Goal: Find specific page/section: Find specific page/section

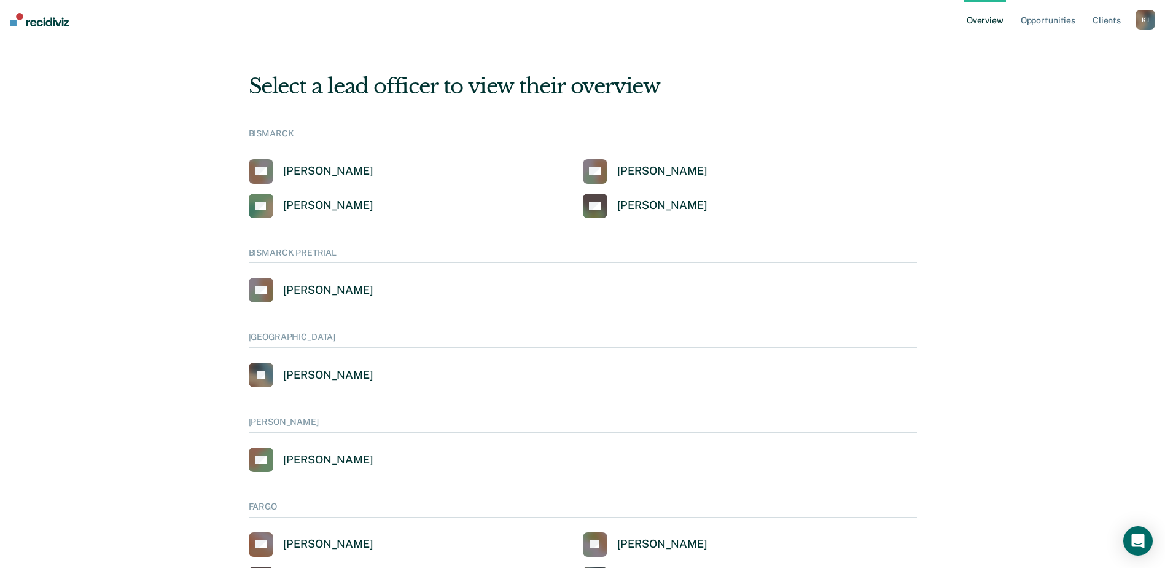
click at [1143, 20] on div "K J" at bounding box center [1146, 20] width 20 height 20
click at [1076, 65] on link "Go to Operations" at bounding box center [1094, 65] width 103 height 10
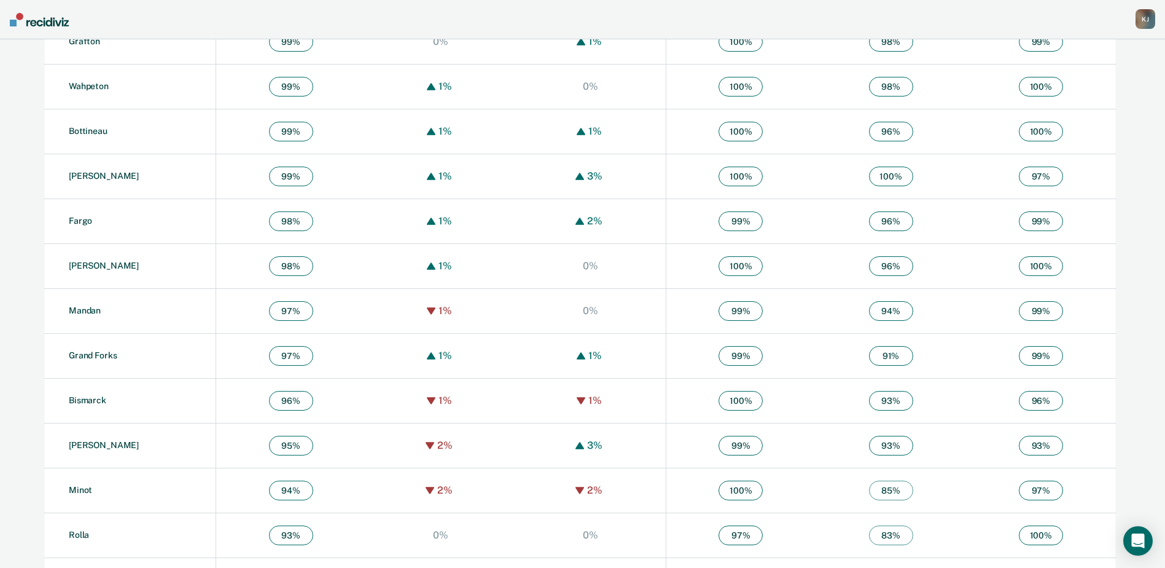
scroll to position [738, 0]
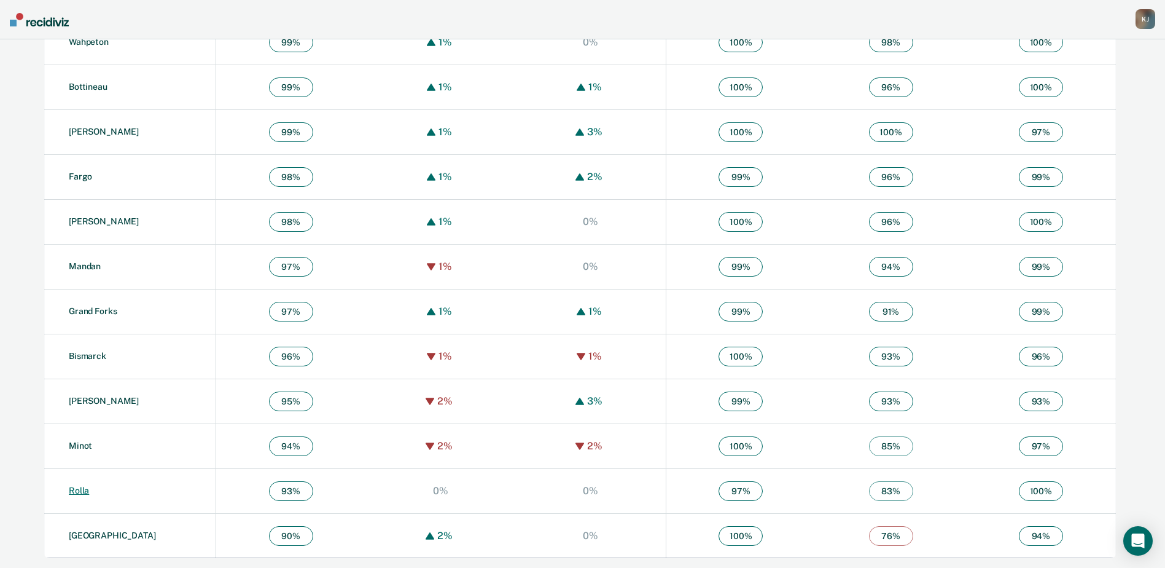
click at [78, 488] on link "Rolla" at bounding box center [79, 490] width 20 height 10
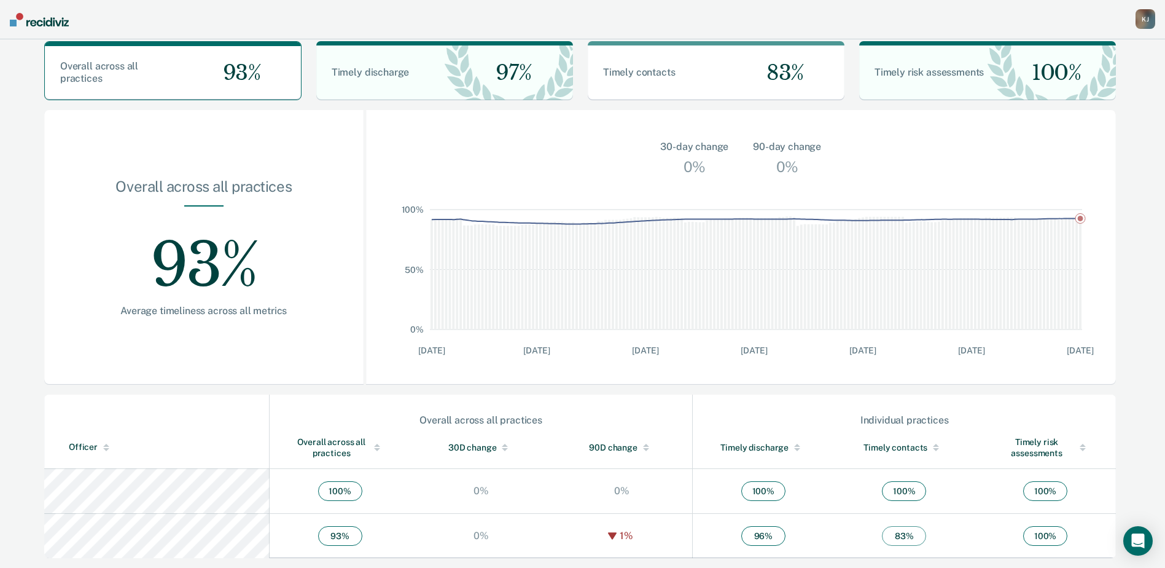
scroll to position [65, 0]
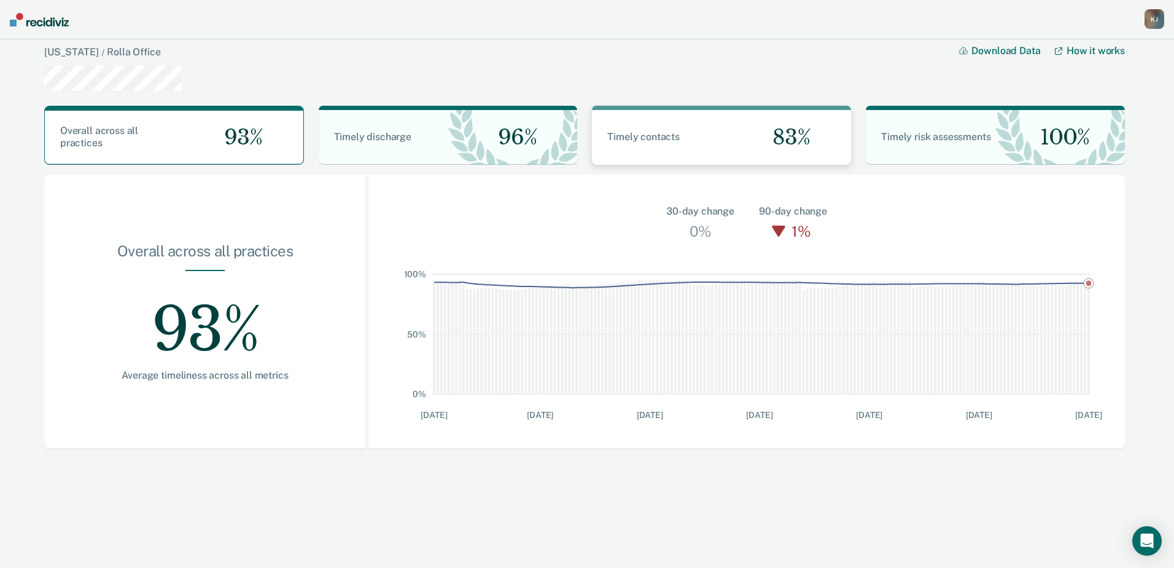
click at [755, 139] on div "83%" at bounding box center [787, 137] width 130 height 55
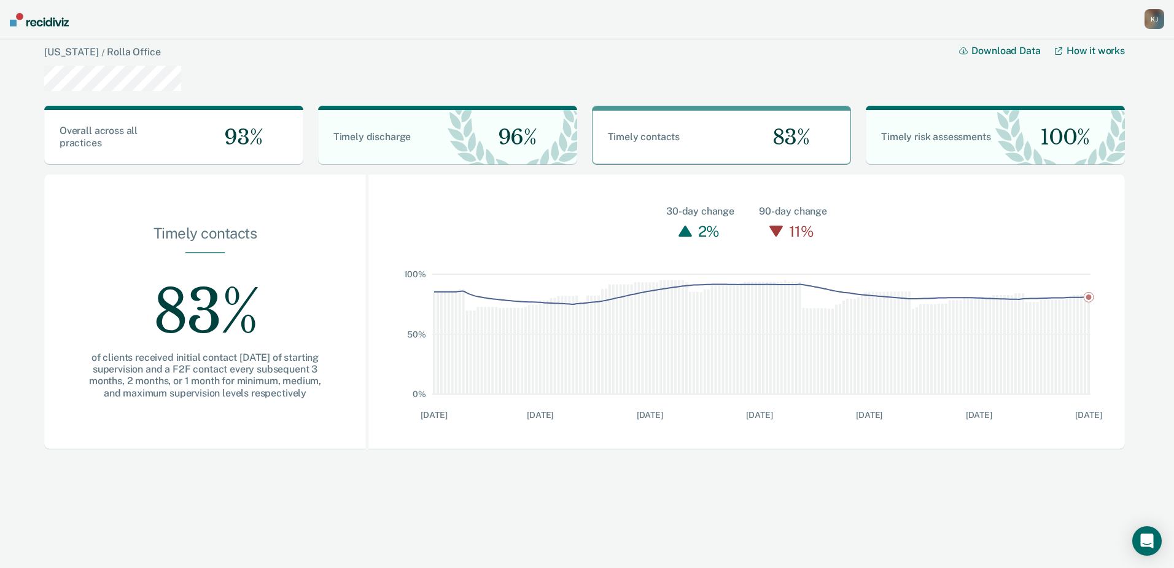
click at [550, 195] on div "30-day change 2% 90-day change 11%" at bounding box center [747, 208] width 757 height 69
